Goal: Transaction & Acquisition: Purchase product/service

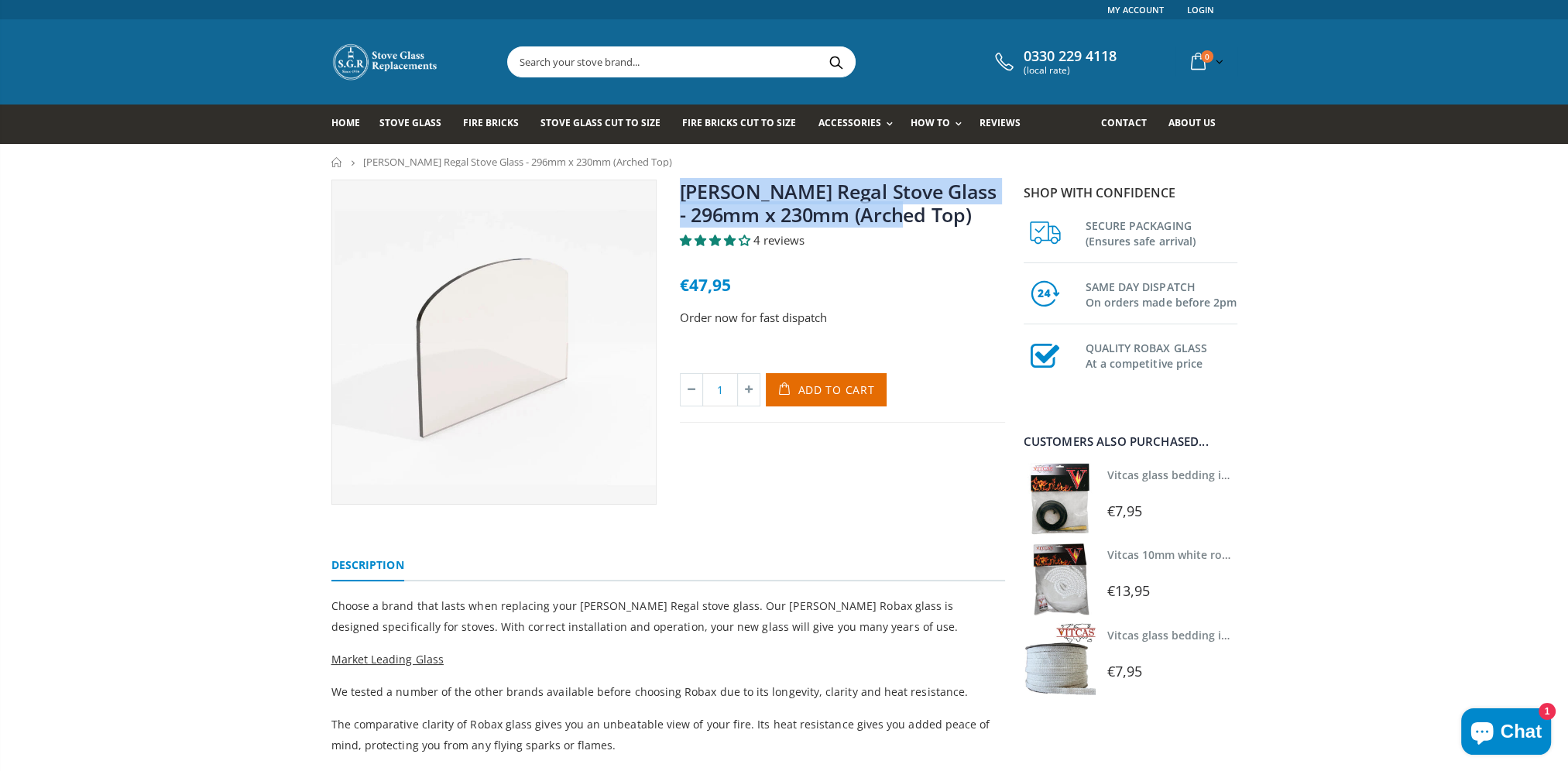
drag, startPoint x: 676, startPoint y: 186, endPoint x: 882, endPoint y: 211, distance: 207.5
click at [882, 211] on div "Clarke Regal Stove Glass - 296mm x 230mm (Arched Top) 4 reviews €47,95 Order no…" at bounding box center [842, 342] width 348 height 325
copy link "[PERSON_NAME] Regal Stove Glass - 296mm x 230mm (Arched Top)"
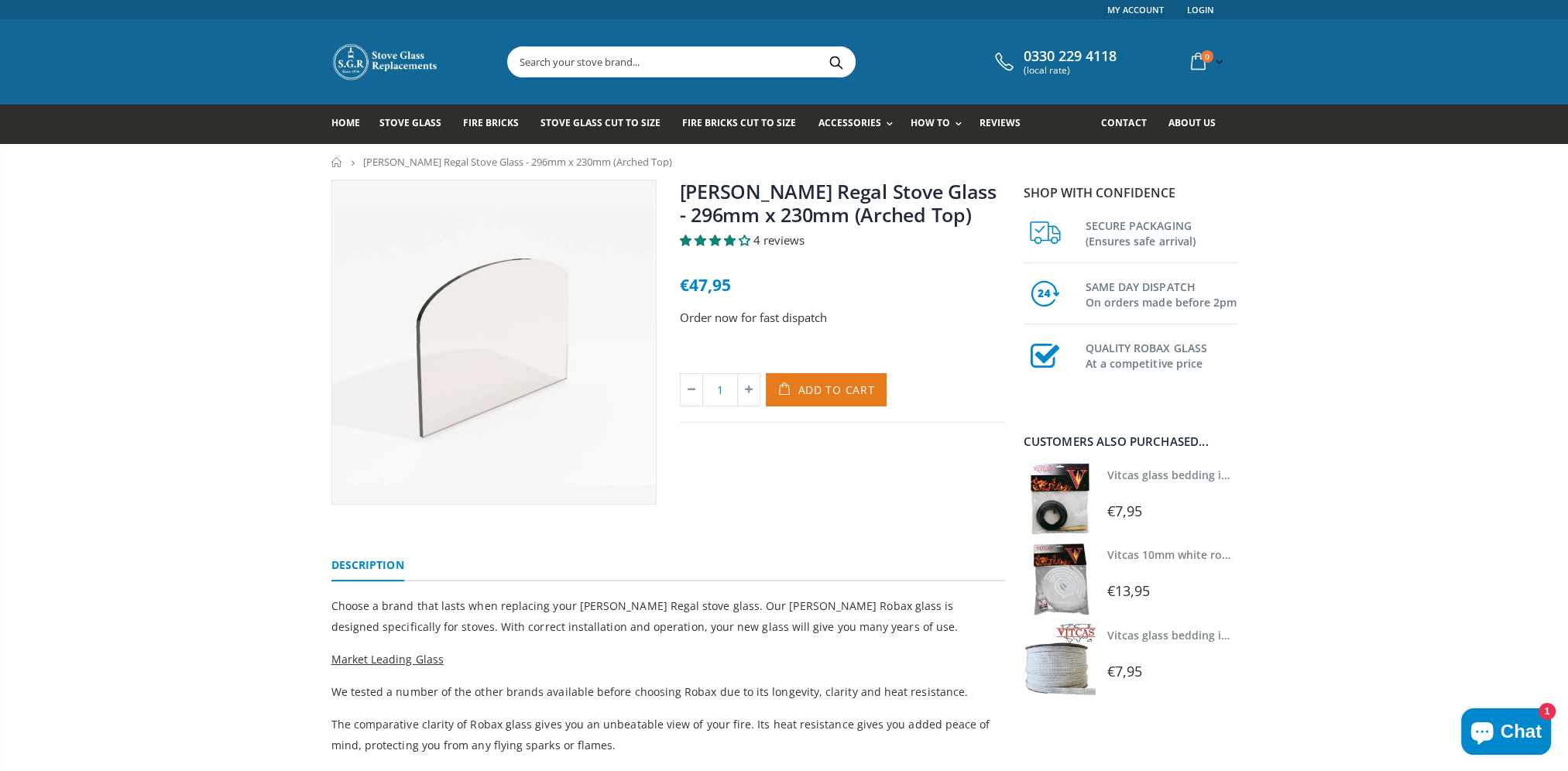
click at [812, 384] on span "Add to Cart" at bounding box center [836, 390] width 77 height 15
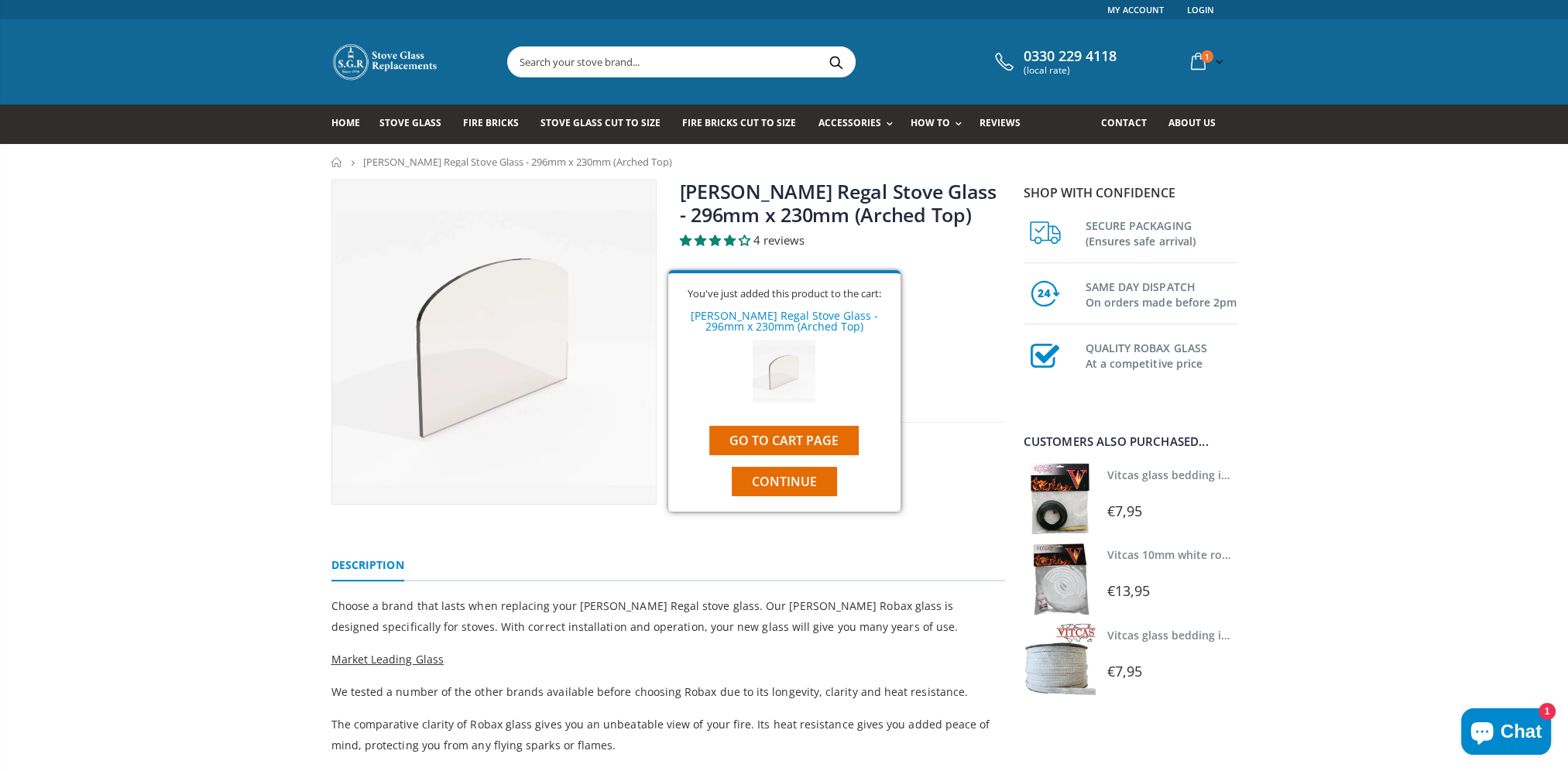
scroll to position [309, 0]
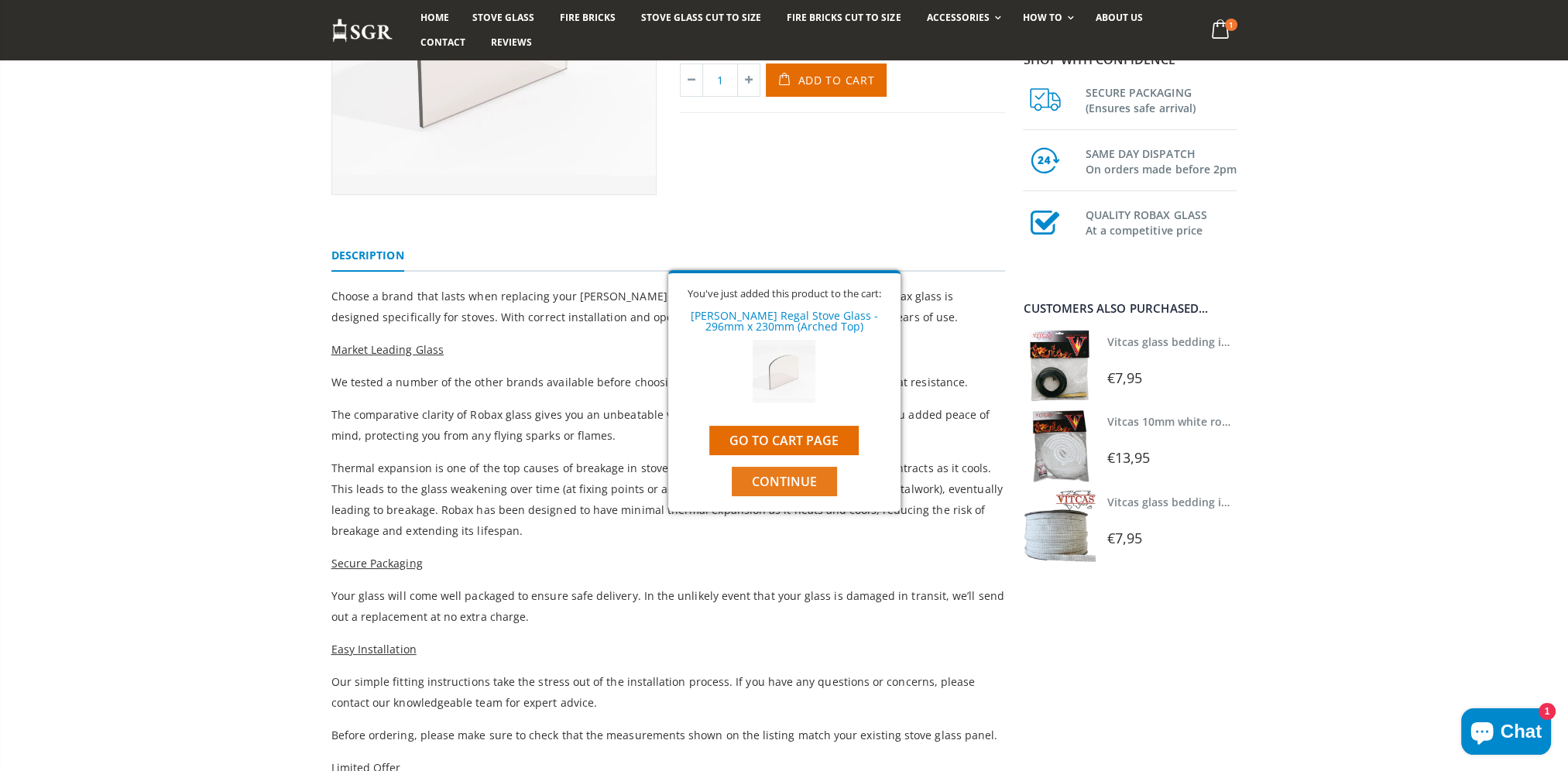
click at [757, 476] on span "Continue" at bounding box center [784, 481] width 65 height 17
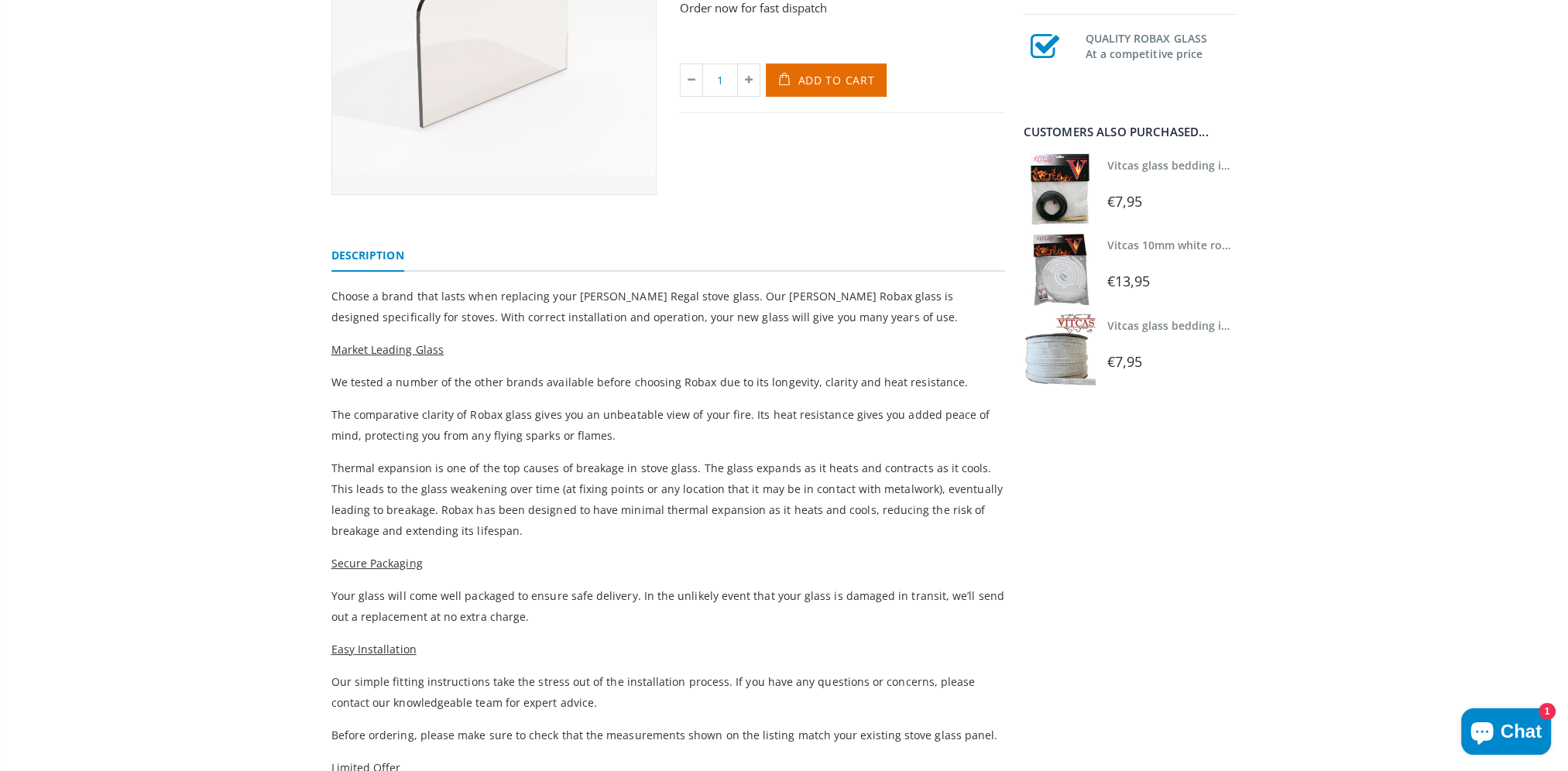
scroll to position [0, 0]
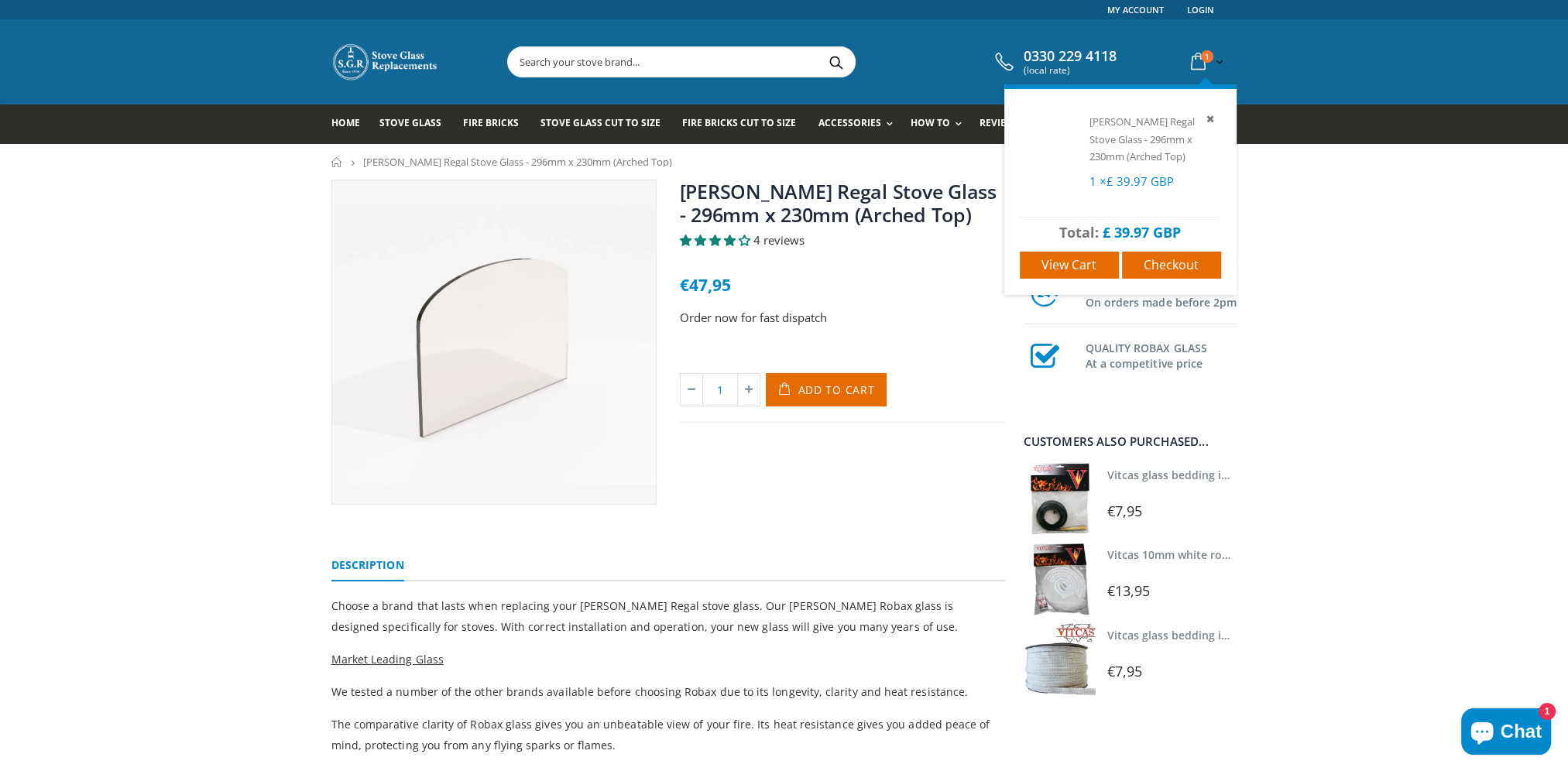
click at [1183, 66] on div "1 item(s) 1 item(s) [PERSON_NAME] Regal Stove Glass - 296mm x 230mm (Arched Top…" at bounding box center [1206, 61] width 61 height 31
click at [1142, 263] on link "Checkout" at bounding box center [1171, 265] width 99 height 27
